Goal: Use online tool/utility

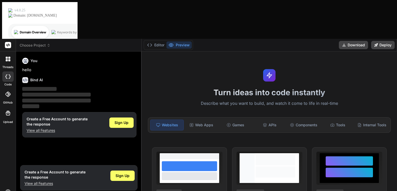
type textarea "x"
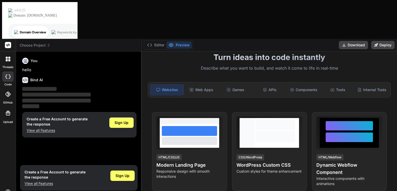
drag, startPoint x: 397, startPoint y: 107, endPoint x: 397, endPoint y: 58, distance: 49.1
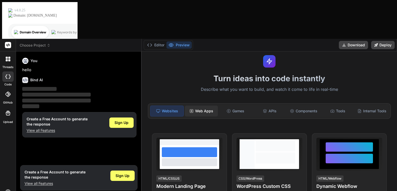
click at [200, 105] on div "Web Apps" at bounding box center [201, 110] width 33 height 11
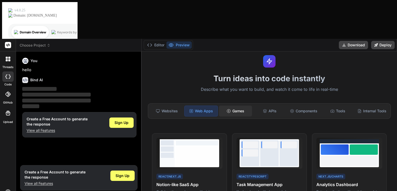
click at [229, 105] on div "Games" at bounding box center [235, 110] width 33 height 11
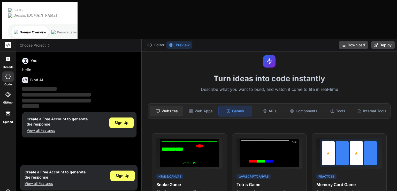
click at [168, 105] on div "Websites" at bounding box center [166, 110] width 33 height 11
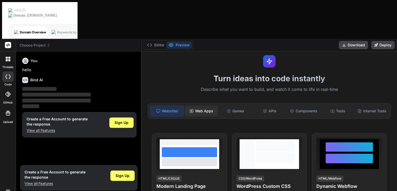
click at [207, 105] on div "Web Apps" at bounding box center [201, 110] width 33 height 11
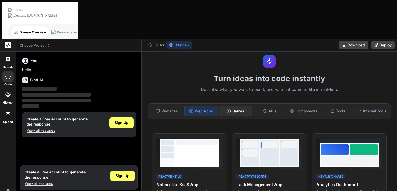
click at [233, 105] on div "Games" at bounding box center [235, 110] width 33 height 11
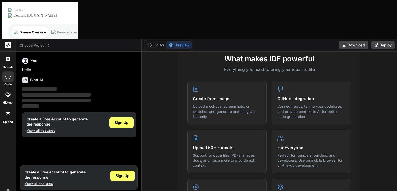
scroll to position [49, 0]
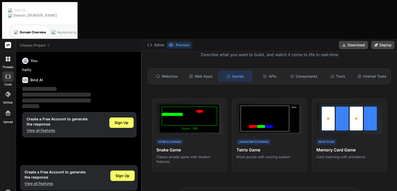
drag, startPoint x: 397, startPoint y: 96, endPoint x: 397, endPoint y: 54, distance: 42.1
click at [277, 71] on div "APIs" at bounding box center [269, 76] width 33 height 11
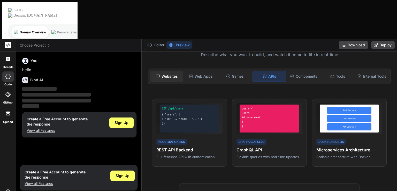
click at [171, 71] on div "Websites" at bounding box center [166, 76] width 33 height 11
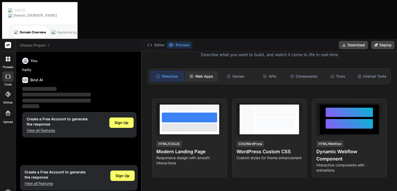
click at [210, 71] on div "Web Apps" at bounding box center [201, 76] width 33 height 11
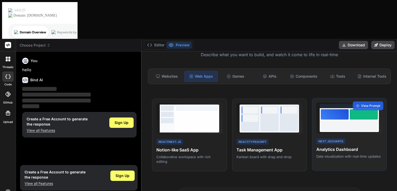
click at [343, 120] on div at bounding box center [349, 125] width 57 height 10
click at [363, 103] on span "View Prompt" at bounding box center [370, 105] width 19 height 5
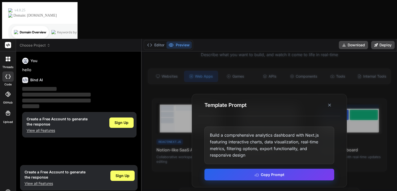
click at [285, 169] on button "Copy Prompt" at bounding box center [269, 175] width 130 height 12
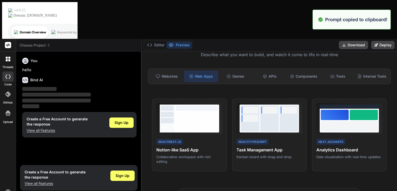
drag, startPoint x: 397, startPoint y: 68, endPoint x: 397, endPoint y: 48, distance: 19.9
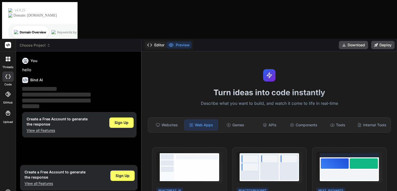
click at [160, 41] on button "Editor" at bounding box center [155, 44] width 21 height 7
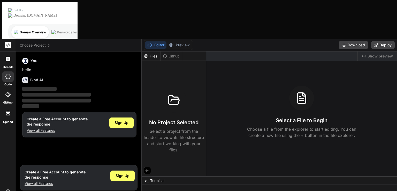
click at [36, 87] on span "‌" at bounding box center [39, 89] width 34 height 4
